Goal: Task Accomplishment & Management: Use online tool/utility

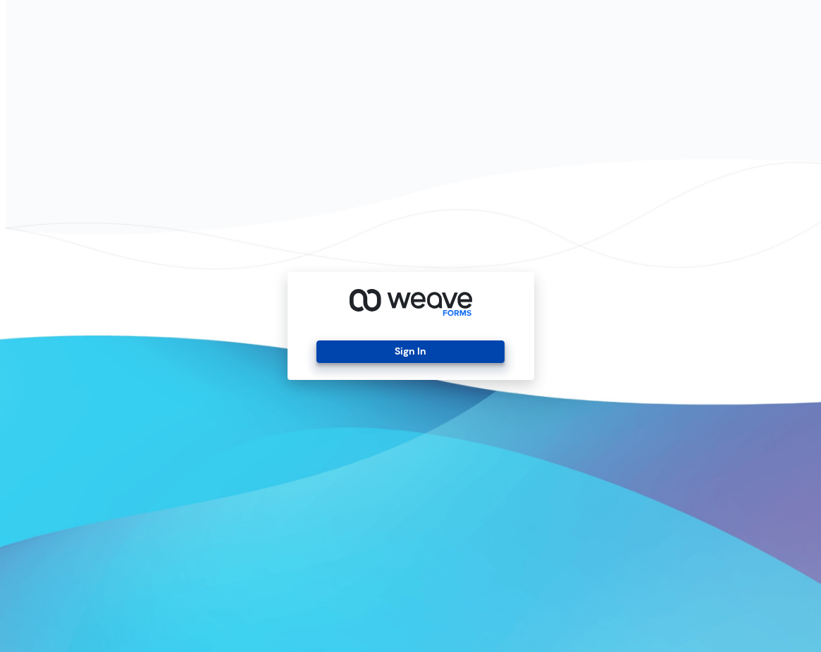
click at [414, 359] on button "Sign In" at bounding box center [410, 351] width 188 height 23
click at [457, 349] on button "Sign In" at bounding box center [410, 351] width 188 height 23
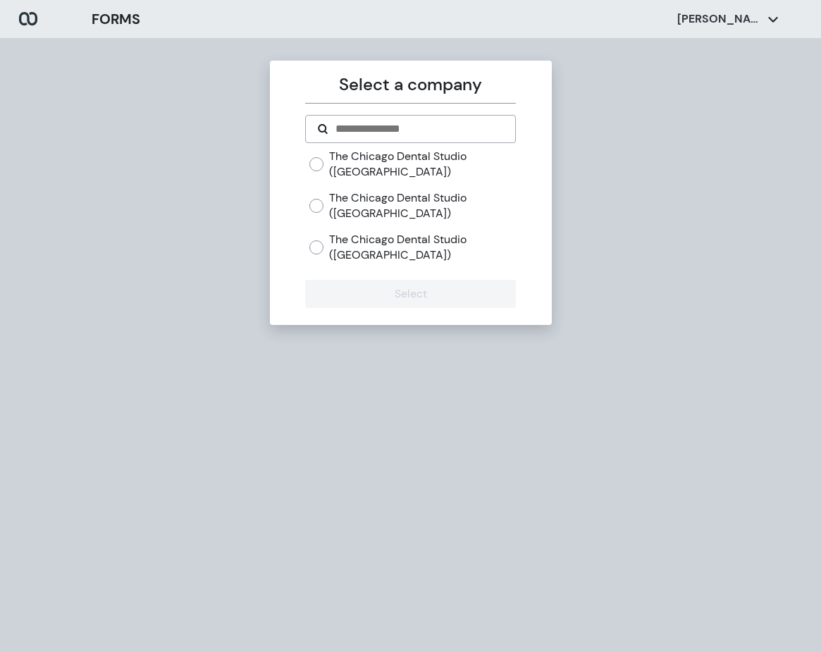
click at [406, 163] on label "The Chicago Dental Studio ([GEOGRAPHIC_DATA])" at bounding box center [422, 164] width 187 height 30
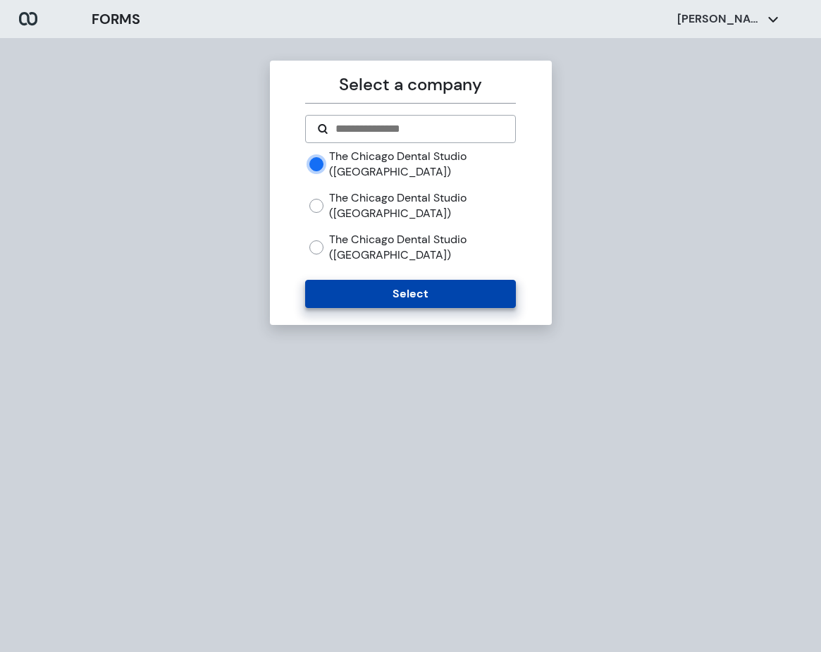
click at [392, 288] on button "Select" at bounding box center [410, 294] width 211 height 28
